Goal: Information Seeking & Learning: Learn about a topic

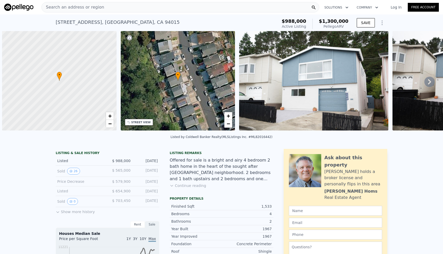
scroll to position [0, 2]
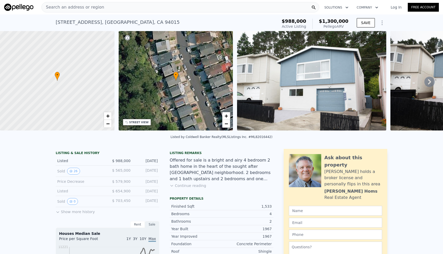
click at [133, 8] on div "Search an address or region" at bounding box center [180, 7] width 278 height 10
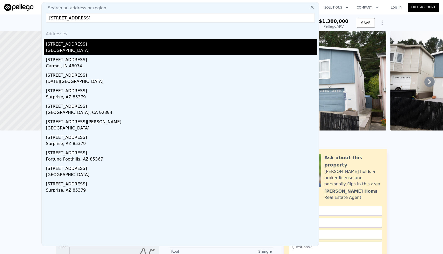
type input "[STREET_ADDRESS]"
click at [90, 47] on div "[GEOGRAPHIC_DATA]" at bounding box center [181, 50] width 271 height 7
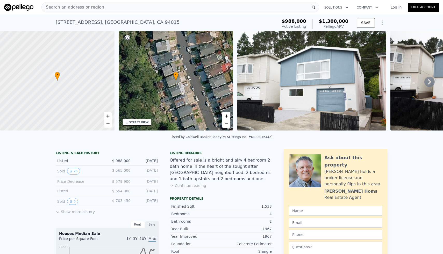
type input "1"
type input "1042"
type input "1600"
type input "4982"
type input "7120"
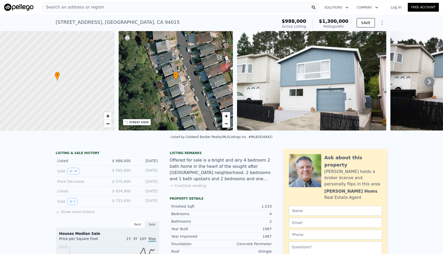
type input "$ 946,000"
type input "6"
type input "$ 74,640"
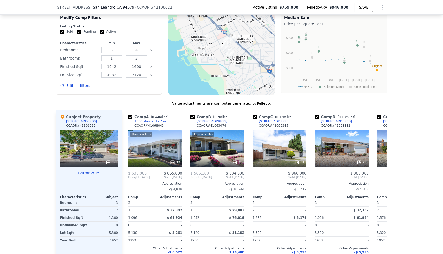
scroll to position [431, 0]
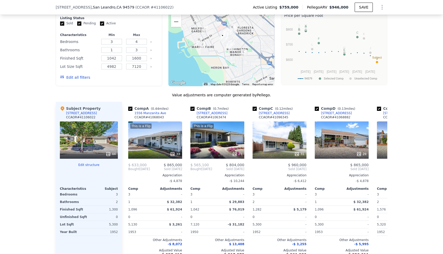
click at [89, 165] on button "Edit structure" at bounding box center [89, 165] width 58 height 4
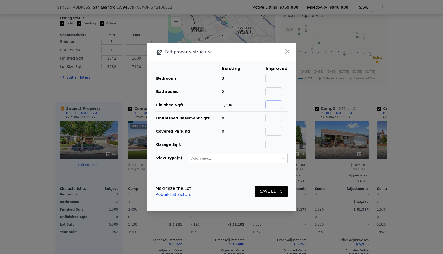
click at [277, 107] on input "text" at bounding box center [274, 105] width 17 height 9
type input "1153"
click at [268, 189] on button "SAVE EDITS" at bounding box center [271, 192] width 33 height 10
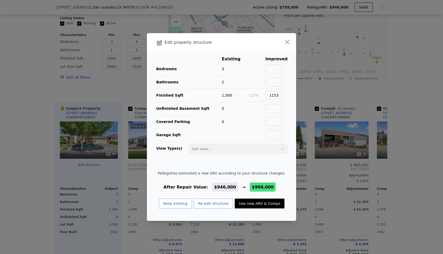
click at [20, 107] on div at bounding box center [221, 127] width 443 height 254
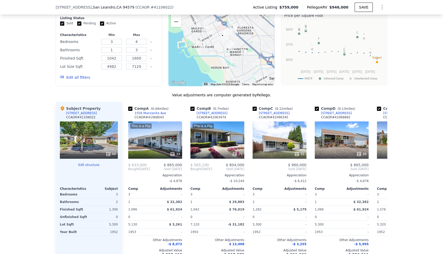
scroll to position [0, 0]
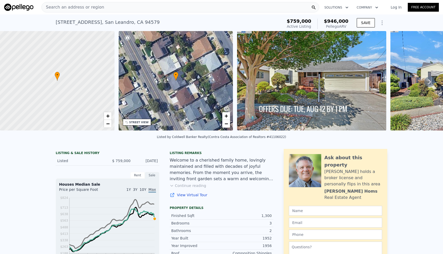
click at [100, 11] on div "Search an address or region" at bounding box center [180, 7] width 278 height 10
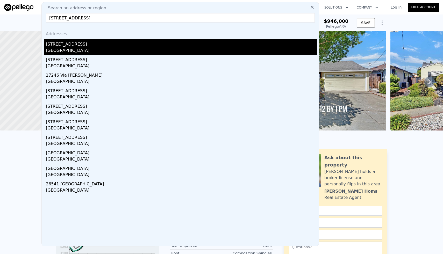
type input "[STREET_ADDRESS]"
click at [89, 43] on div "[STREET_ADDRESS]" at bounding box center [181, 43] width 271 height 8
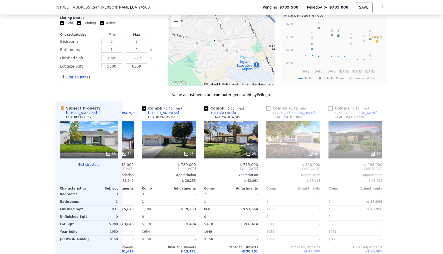
scroll to position [0, 232]
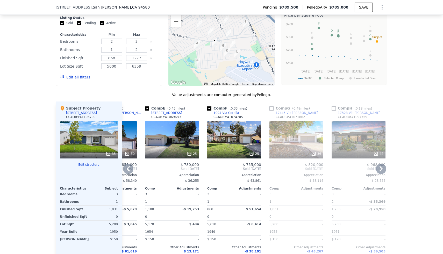
click at [171, 147] on div "25" at bounding box center [172, 139] width 54 height 37
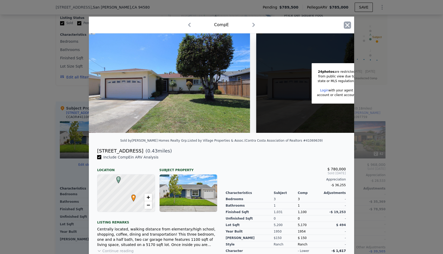
click at [346, 27] on icon "button" at bounding box center [347, 25] width 7 height 7
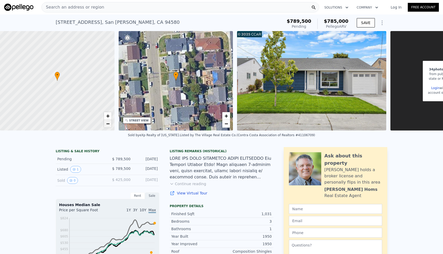
click at [108, 122] on span "−" at bounding box center [107, 124] width 3 height 6
click at [107, 115] on span "+" at bounding box center [107, 116] width 3 height 6
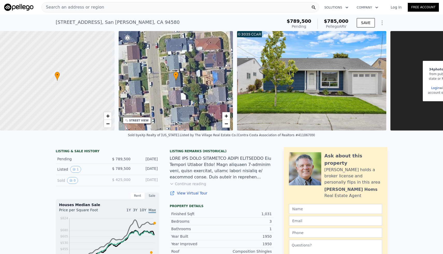
click at [193, 184] on button "Continue reading" at bounding box center [188, 184] width 37 height 5
